Goal: Complete application form

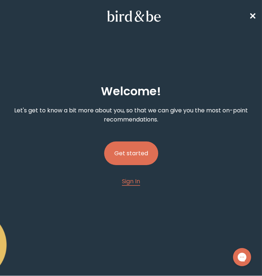
click at [129, 148] on button "Get started" at bounding box center [131, 153] width 54 height 24
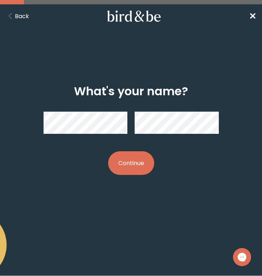
click at [131, 159] on button "Continue" at bounding box center [131, 163] width 46 height 24
drag, startPoint x: 144, startPoint y: 172, endPoint x: 131, endPoint y: 174, distance: 13.2
click at [131, 174] on button "Continue" at bounding box center [131, 163] width 46 height 24
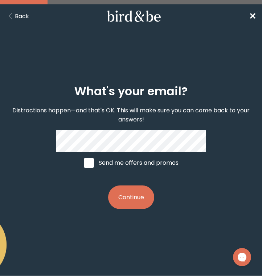
click at [138, 196] on button "Continue" at bounding box center [131, 197] width 46 height 24
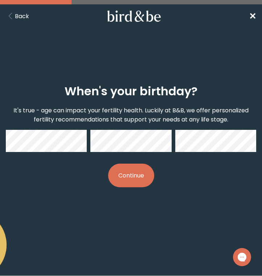
click at [135, 181] on button "Continue" at bounding box center [131, 175] width 46 height 24
click at [128, 182] on button "Continue" at bounding box center [131, 175] width 46 height 24
click at [123, 178] on button "Continue" at bounding box center [131, 175] width 46 height 24
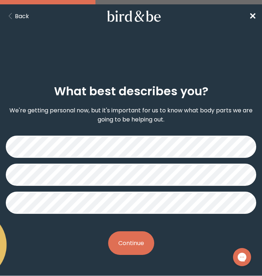
click at [125, 246] on button "Continue" at bounding box center [131, 243] width 46 height 24
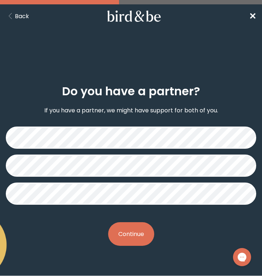
click at [128, 245] on div "Do you have a partner? If you have a partner, we might have support for both of…" at bounding box center [131, 165] width 251 height 184
click at [128, 231] on button "Continue" at bounding box center [131, 234] width 46 height 24
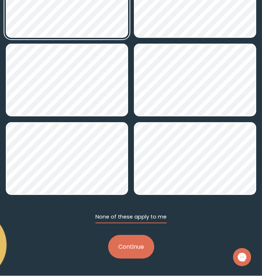
scroll to position [156, 0]
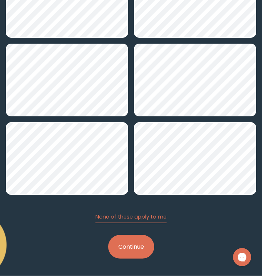
click at [131, 248] on button "Continue" at bounding box center [131, 247] width 46 height 24
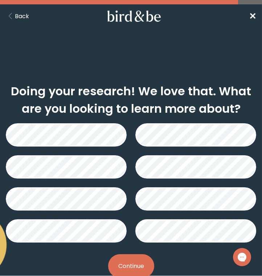
click at [126, 255] on button "Continue" at bounding box center [131, 266] width 46 height 24
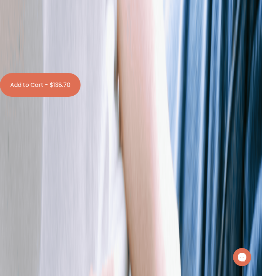
scroll to position [479, 0]
click at [123, 11] on label "With [MEDICAL_DATA] Boosts" at bounding box center [131, 5] width 262 height 9
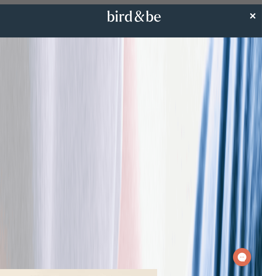
scroll to position [0, 0]
click at [248, 16] on nav "✕" at bounding box center [131, 15] width 262 height 23
click at [251, 15] on span "✕" at bounding box center [252, 16] width 7 height 12
